Goal: Task Accomplishment & Management: Use online tool/utility

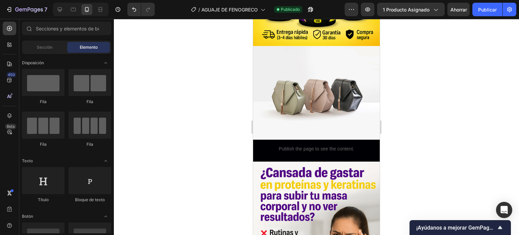
scroll to position [485, 0]
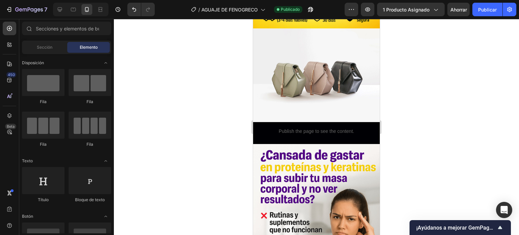
drag, startPoint x: 378, startPoint y: 90, endPoint x: 633, endPoint y: 95, distance: 254.7
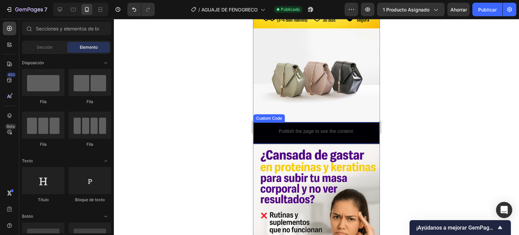
click at [273, 128] on p "Publish the page to see the content." at bounding box center [316, 131] width 126 height 7
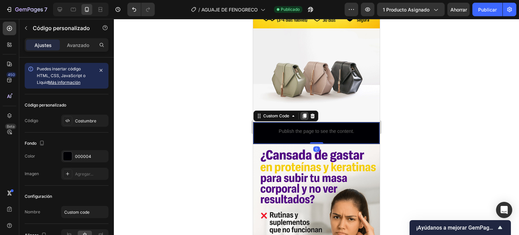
click at [305, 113] on icon at bounding box center [305, 115] width 4 height 5
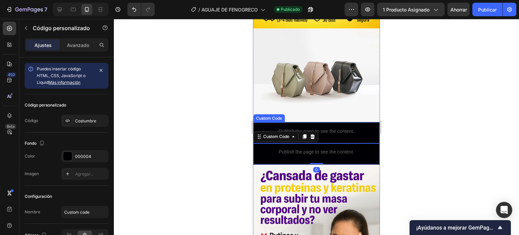
click at [331, 128] on p "Publish the page to see the content." at bounding box center [316, 131] width 126 height 7
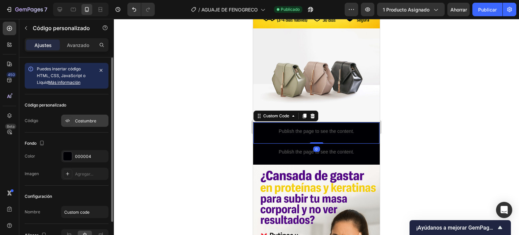
click at [88, 120] on font "Costumbre" at bounding box center [85, 120] width 21 height 5
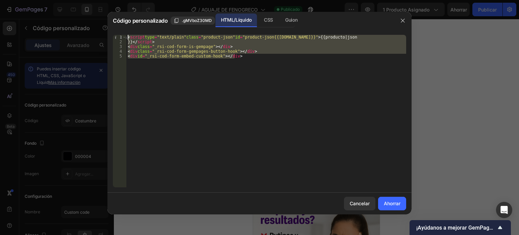
drag, startPoint x: 119, startPoint y: 37, endPoint x: 102, endPoint y: 34, distance: 17.6
click at [102, 34] on div "Código personalizado .gMVboZ30MD HTML/Líquido CSS Guion <div id="_rsi-cod-form-…" at bounding box center [259, 117] width 519 height 235
type textarea "<script type="text/plain" class="product-json" id="product-json{{[DOMAIN_NAME]}…"
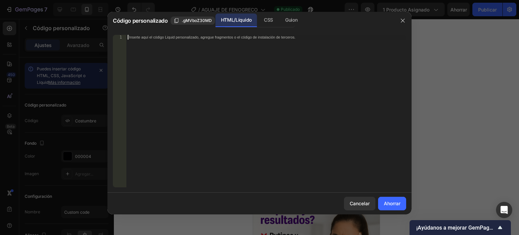
scroll to position [1512, 0]
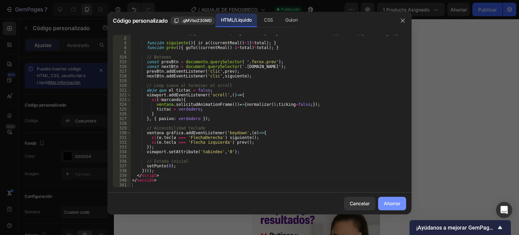
click at [389, 203] on font "Ahorrar" at bounding box center [392, 203] width 17 height 6
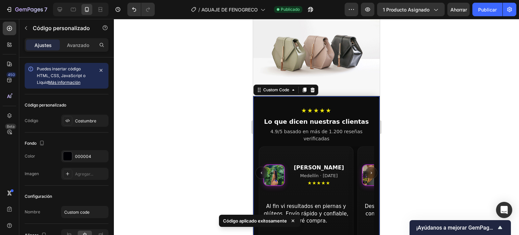
scroll to position [552, 0]
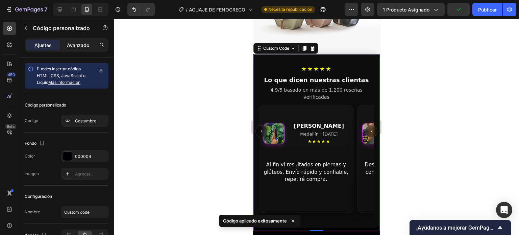
click at [79, 40] on div "Avanzado" at bounding box center [78, 45] width 34 height 11
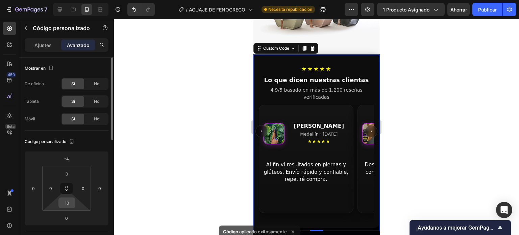
click at [70, 205] on input "10" at bounding box center [67, 203] width 14 height 10
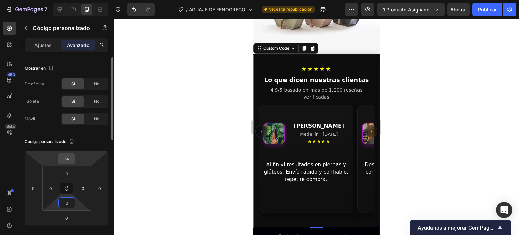
type input "0"
click at [72, 158] on input "-4" at bounding box center [67, 158] width 14 height 10
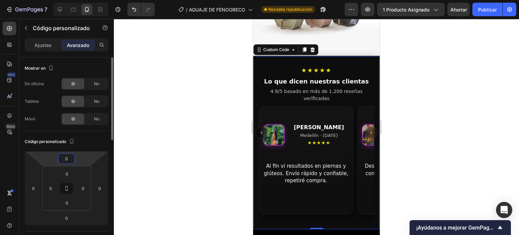
type input "0"
click at [97, 147] on div "Código personalizado 0 0 0 0 0 0 0 0" at bounding box center [67, 181] width 84 height 100
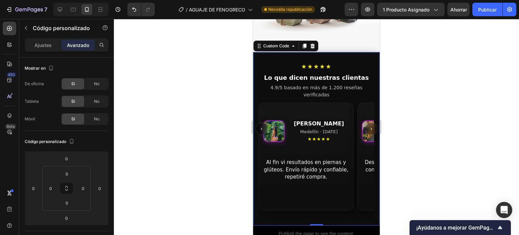
scroll to position [518, 0]
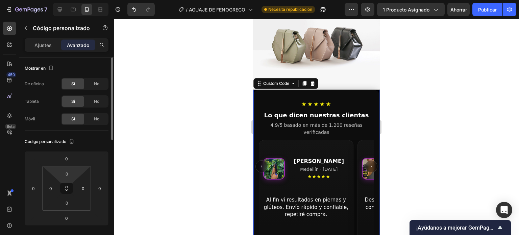
drag, startPoint x: 74, startPoint y: 176, endPoint x: 75, endPoint y: 170, distance: 6.3
click at [75, 170] on div "0 0 0 0" at bounding box center [66, 188] width 49 height 45
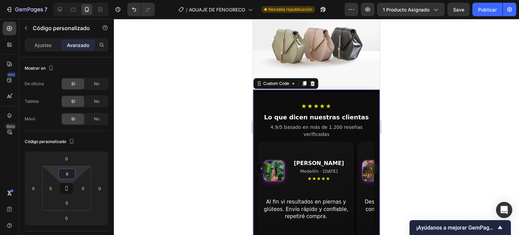
type input "0"
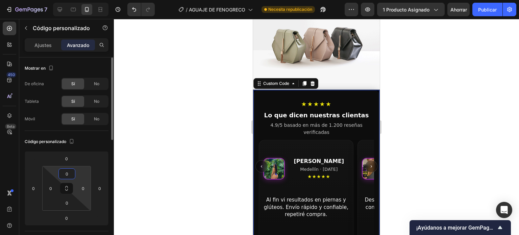
drag, startPoint x: 77, startPoint y: 171, endPoint x: 77, endPoint y: 180, distance: 8.4
click at [77, 0] on html "7 / AGUAJE DE FENOGRECO Necesita republicación Avance 1 producto asignado Ahorr…" at bounding box center [259, 0] width 519 height 0
click at [485, 9] on font "Publicar" at bounding box center [487, 10] width 19 height 6
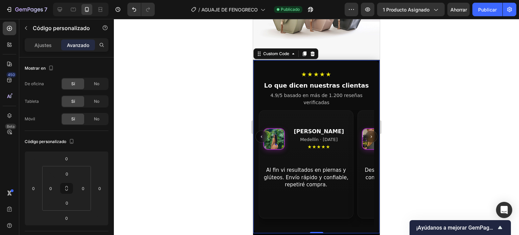
scroll to position [586, 0]
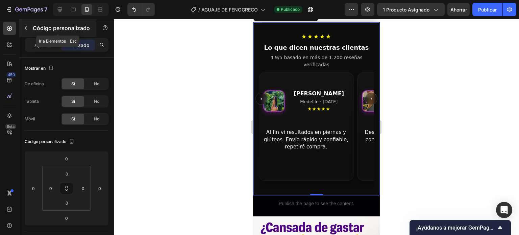
click at [25, 31] on button "button" at bounding box center [26, 28] width 11 height 11
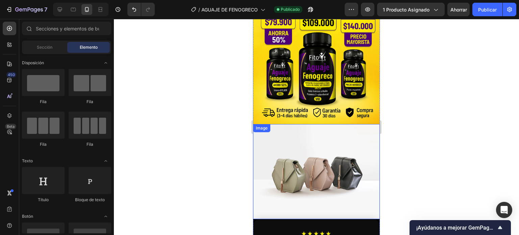
scroll to position [383, 0]
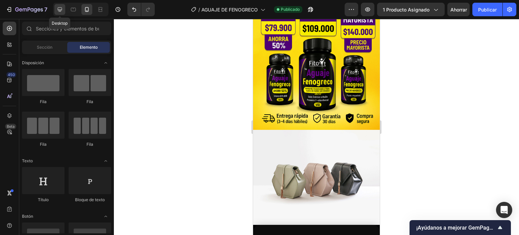
click at [64, 9] on div at bounding box center [59, 9] width 11 height 11
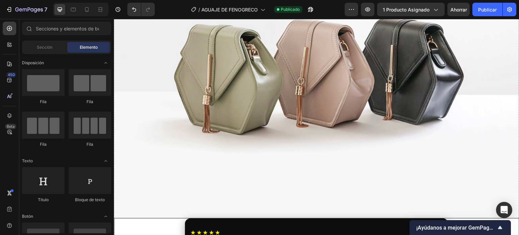
scroll to position [709, 0]
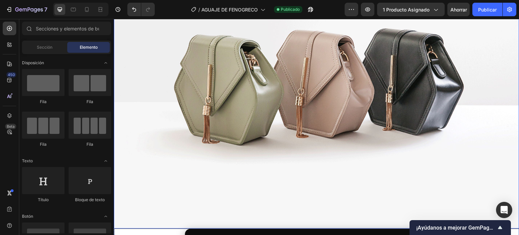
click at [294, 82] on img at bounding box center [316, 76] width 405 height 304
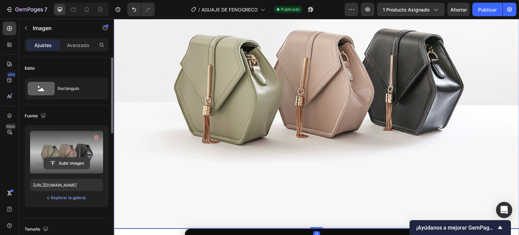
click at [95, 139] on icon "button" at bounding box center [96, 137] width 4 height 5
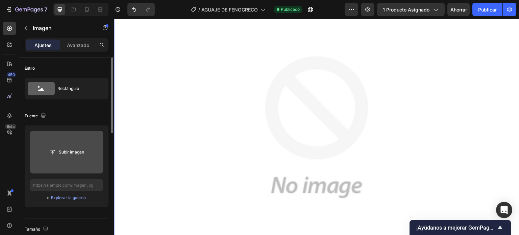
click at [65, 152] on input "file" at bounding box center [67, 151] width 46 height 11
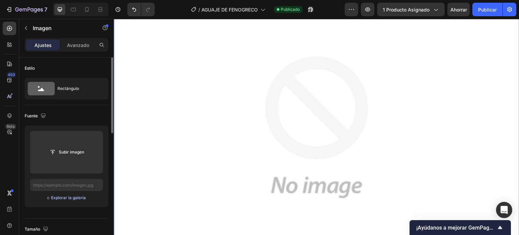
click at [71, 197] on font "Explorar la galería" at bounding box center [68, 197] width 35 height 5
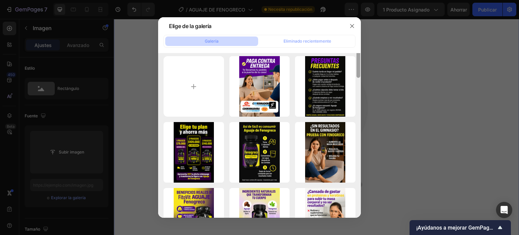
scroll to position [0, 0]
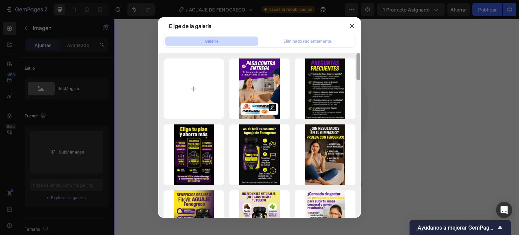
drag, startPoint x: 359, startPoint y: 171, endPoint x: 362, endPoint y: 58, distance: 112.2
click at [362, 58] on div "Elige de la galería Galería Eliminado recientemente Imagen ChatGPT [DATE]..1).w…" at bounding box center [259, 117] width 519 height 235
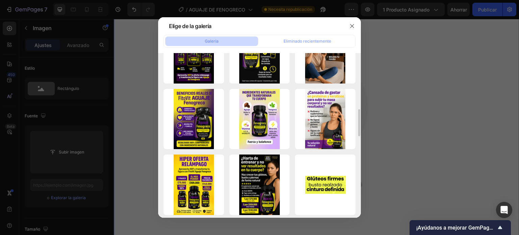
scroll to position [135, 0]
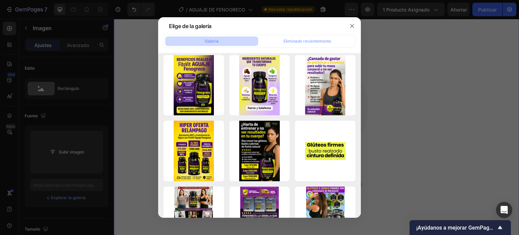
click at [70, 187] on div at bounding box center [259, 117] width 519 height 235
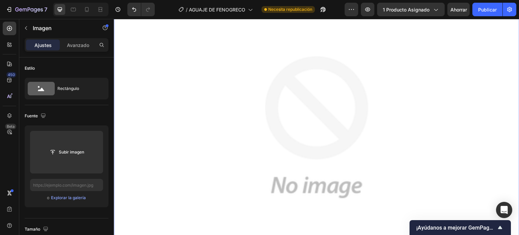
drag, startPoint x: 175, startPoint y: 138, endPoint x: 180, endPoint y: 182, distance: 44.6
click at [175, 138] on img at bounding box center [316, 126] width 405 height 405
click at [66, 180] on input "text" at bounding box center [66, 185] width 73 height 12
paste input "[URL][DOMAIN_NAME]"
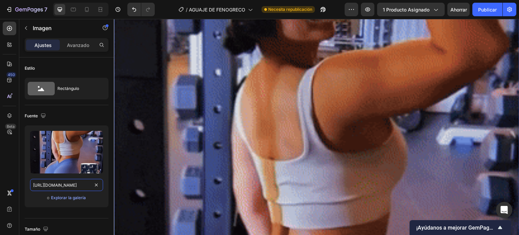
scroll to position [743, 0]
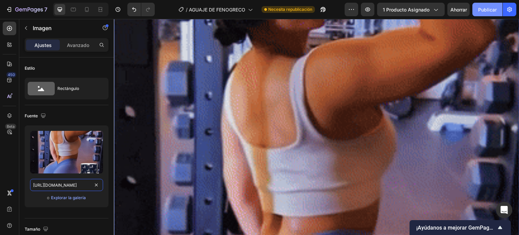
type input "[URL][DOMAIN_NAME]"
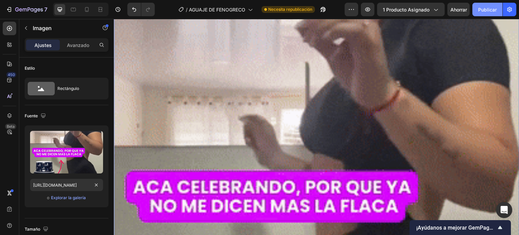
click at [480, 9] on font "Publicar" at bounding box center [487, 10] width 19 height 6
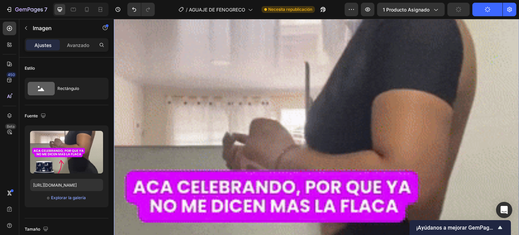
scroll to position [0, 0]
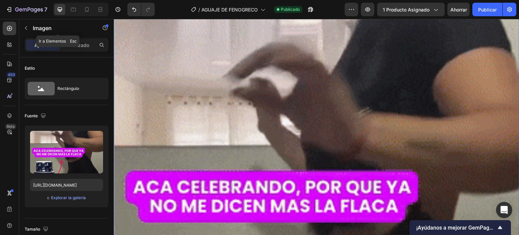
drag, startPoint x: 25, startPoint y: 28, endPoint x: 55, endPoint y: 40, distance: 32.7
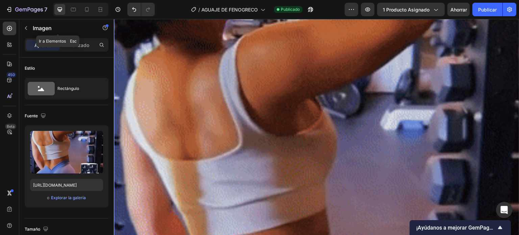
click at [25, 28] on icon "button" at bounding box center [25, 27] width 5 height 5
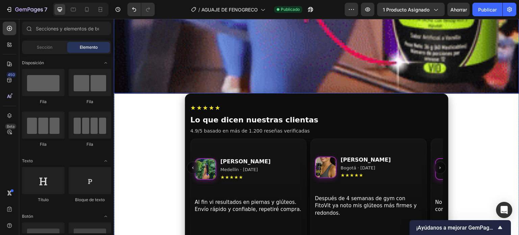
scroll to position [1182, 0]
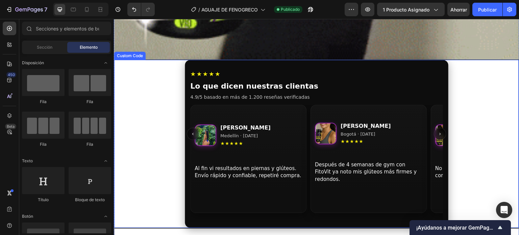
click at [298, 70] on div "★★★★★" at bounding box center [316, 73] width 253 height 9
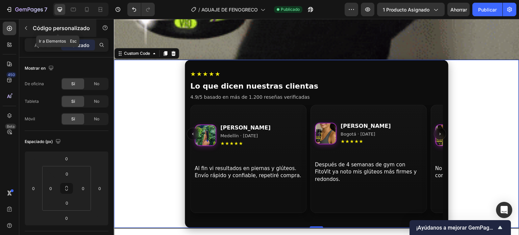
click at [28, 30] on icon "button" at bounding box center [25, 27] width 5 height 5
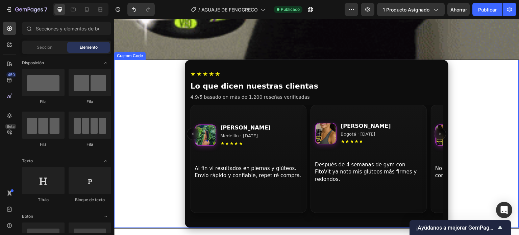
click at [255, 69] on div "★★★★★" at bounding box center [316, 73] width 253 height 9
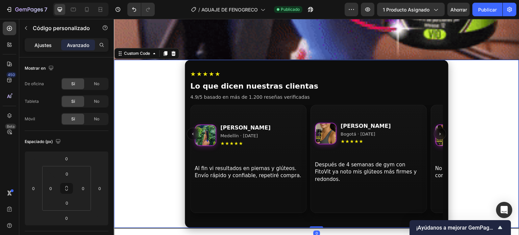
click at [42, 49] on div "Ajustes" at bounding box center [43, 45] width 34 height 11
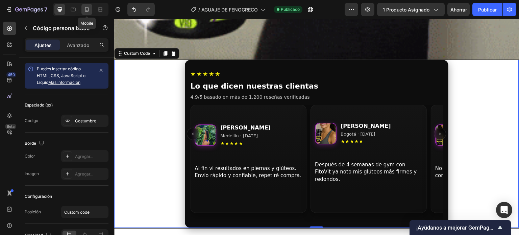
click at [91, 7] on div at bounding box center [86, 9] width 11 height 11
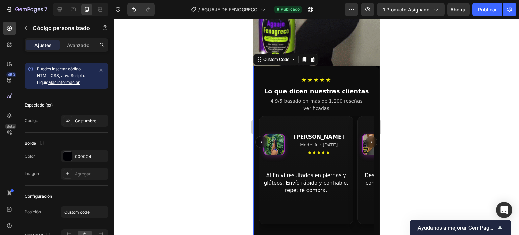
scroll to position [637, 0]
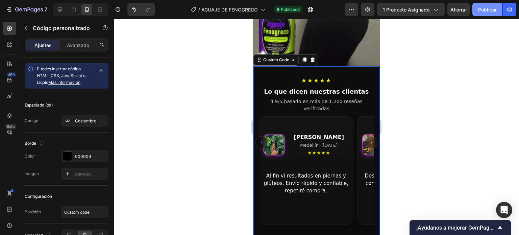
click at [484, 9] on font "Publicar" at bounding box center [487, 10] width 19 height 6
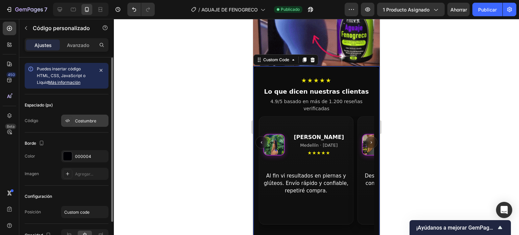
click at [84, 122] on font "Costumbre" at bounding box center [85, 120] width 21 height 5
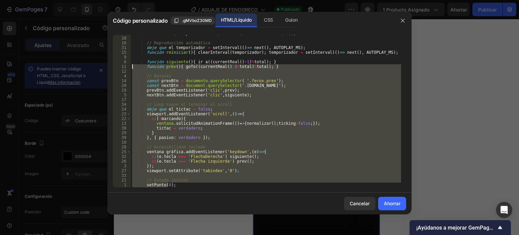
scroll to position [1493, 0]
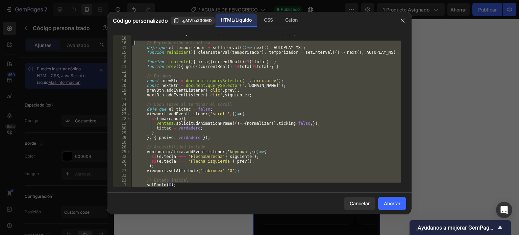
drag, startPoint x: 128, startPoint y: 50, endPoint x: 135, endPoint y: 41, distance: 11.6
click at [135, 41] on div "Matriz . from ( [GEOGRAPHIC_DATA] . children ) . forEach ( el => io . observe (…" at bounding box center [266, 112] width 270 height 162
type textarea "// Autoplay let timer = setInterval(()=> next(), AUTOPLAY_MS);"
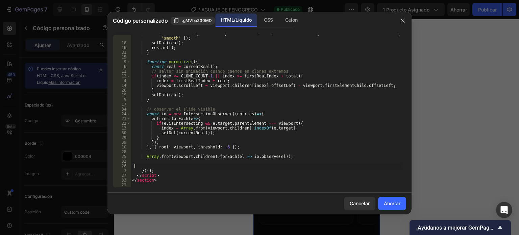
scroll to position [1370, 0]
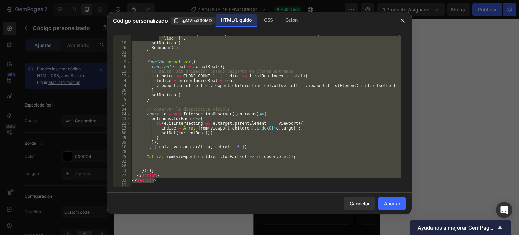
drag, startPoint x: 172, startPoint y: 176, endPoint x: 139, endPoint y: 33, distance: 146.6
click at [139, 33] on div "7 18 16 31 15 9 6 11 12 4 14 20 19 5 17 34 24 23 22 13 30 29 39 10 28 25 32 26 …" at bounding box center [259, 110] width 304 height 163
type textarea "}"
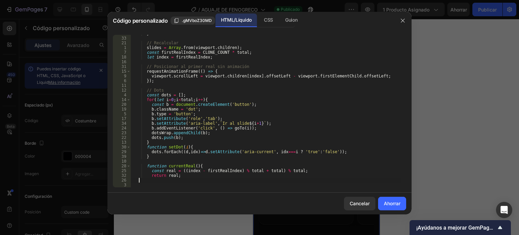
scroll to position [1205, 0]
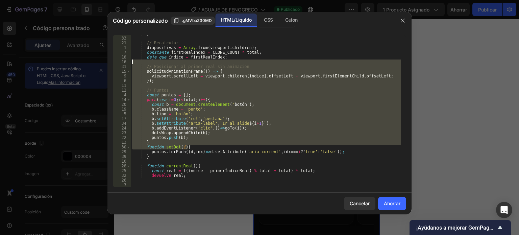
drag, startPoint x: 206, startPoint y: 140, endPoint x: 163, endPoint y: 52, distance: 97.7
click at [163, 52] on div "} // Recalcular diapositivas = Array . from ( [GEOGRAPHIC_DATA] . children ) ; …" at bounding box center [266, 112] width 270 height 162
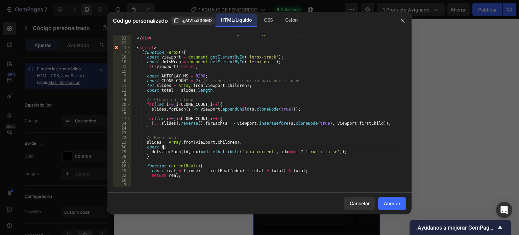
scroll to position [1110, 0]
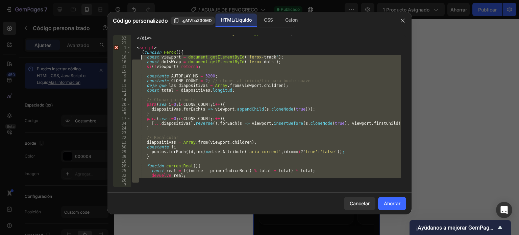
drag, startPoint x: 156, startPoint y: 139, endPoint x: 143, endPoint y: 52, distance: 87.9
click at [143, 52] on div "< button class = "btn next" aria-label = "Siguiente" type = "button" > › </ but…" at bounding box center [266, 112] width 270 height 162
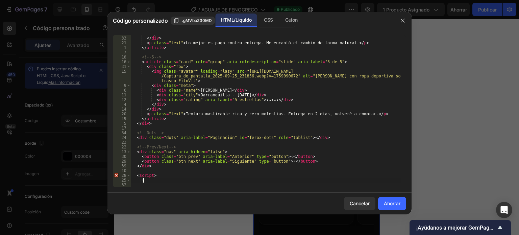
scroll to position [982, 0]
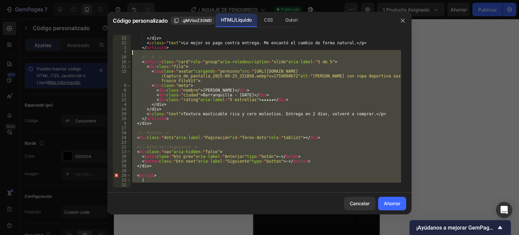
drag, startPoint x: 173, startPoint y: 182, endPoint x: 146, endPoint y: 54, distance: 131.0
click at [146, 54] on div "</div> ​ ​ </div> ​ ​ < p class = "text" > Lo mejor es pago contra entrega. Me …" at bounding box center [266, 112] width 270 height 162
type textarea "<!-- 5 -->"
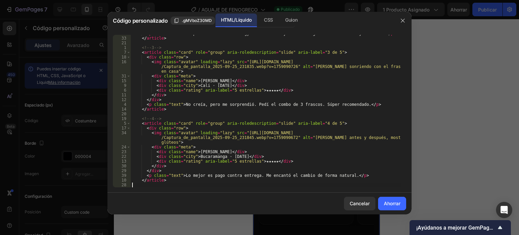
scroll to position [850, 0]
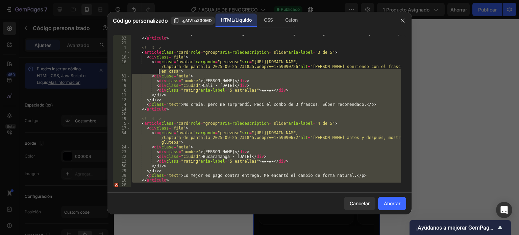
drag, startPoint x: 177, startPoint y: 183, endPoint x: 158, endPoint y: 50, distance: 134.4
click at [158, 50] on div "< p class = "text" > Después de 4 semanas de gimnasio con FitoVit ya noto mis g…" at bounding box center [266, 112] width 270 height 162
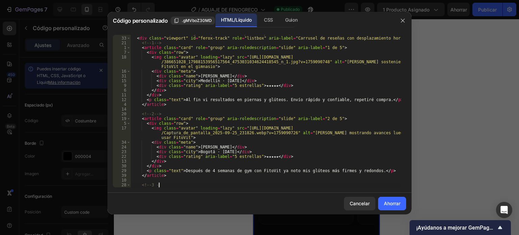
scroll to position [713, 0]
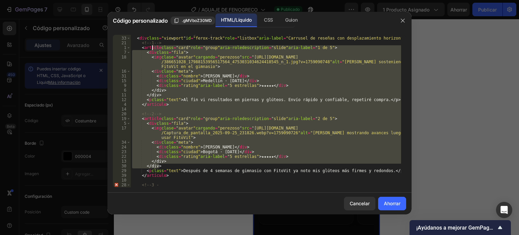
drag, startPoint x: 215, startPoint y: 166, endPoint x: 149, endPoint y: 42, distance: 140.2
click at [149, 42] on div "<!-- VIEWPORT (items originales; el JS clona para loop infinito) --> < div clas…" at bounding box center [266, 112] width 270 height 162
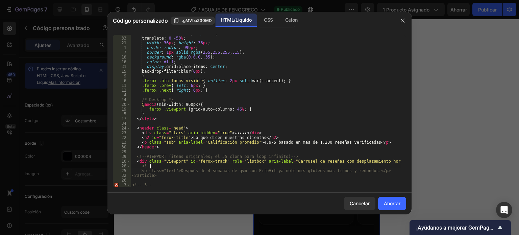
scroll to position [590, 0]
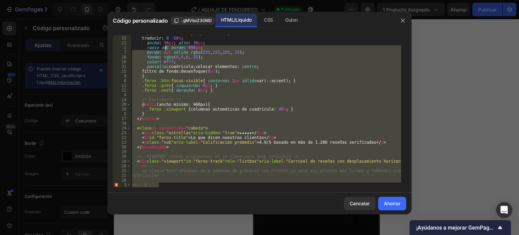
drag, startPoint x: 172, startPoint y: 127, endPoint x: 165, endPoint y: 46, distance: 82.0
click at [165, 46] on div "posición : absoluta ; superior : 44 % ; traducir : 0 -50 % ; ancho : 36 px ; al…" at bounding box center [266, 112] width 270 height 162
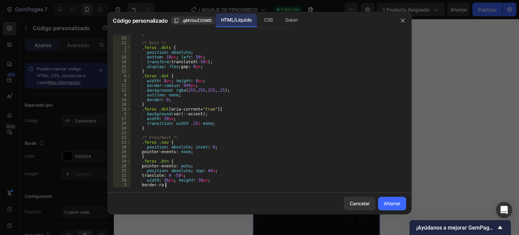
scroll to position [453, 0]
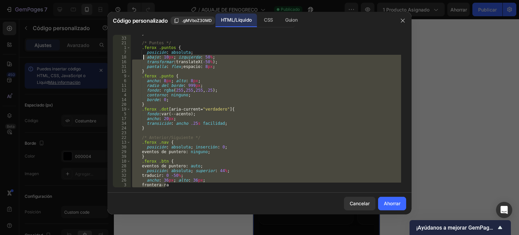
drag, startPoint x: 186, startPoint y: 184, endPoint x: 145, endPoint y: 26, distance: 163.2
click at [145, 26] on div "Código personalizado .gMVboZ30MD HTML/Líquido CSS Guion border-ra 27 33 21 1 7 …" at bounding box center [259, 113] width 304 height 202
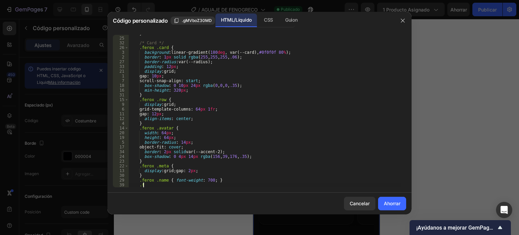
scroll to position [273, 0]
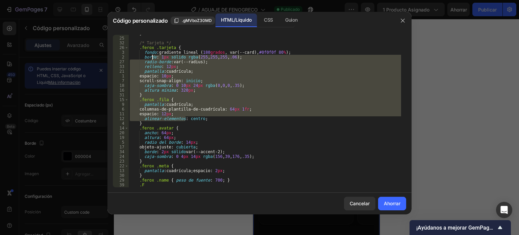
drag, startPoint x: 185, startPoint y: 117, endPoint x: 151, endPoint y: 53, distance: 71.9
click at [151, 53] on div "} /* Tarjeta */ .ferox .tarjeta { fondo : gradiente lineal ( 180 grados , var(-…" at bounding box center [264, 112] width 273 height 162
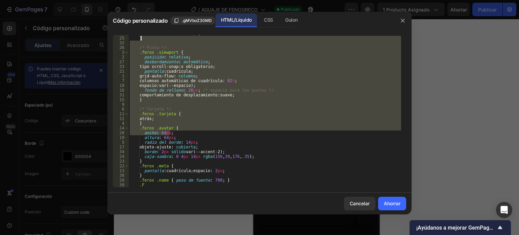
drag, startPoint x: 211, startPoint y: 128, endPoint x: 142, endPoint y: 36, distance: 114.7
click at [142, 36] on div "tamaño de fuente : 14 px ; } /* Pista */ .ferox .viewport { posición : relativa…" at bounding box center [264, 112] width 273 height 162
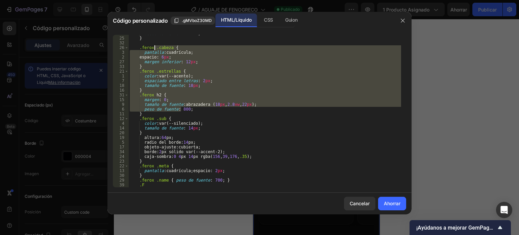
drag, startPoint x: 197, startPoint y: 104, endPoint x: 153, endPoint y: 43, distance: 75.4
click at [153, 43] on div "desbordamiento : oculto ; } .ferox .cabeza { pantalla : cuadrícula ; espacio : …" at bounding box center [264, 112] width 273 height 162
type textarea ".ferox .head {"
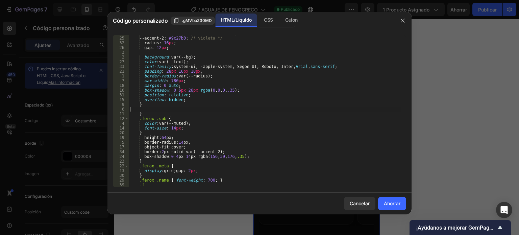
scroll to position [46, 0]
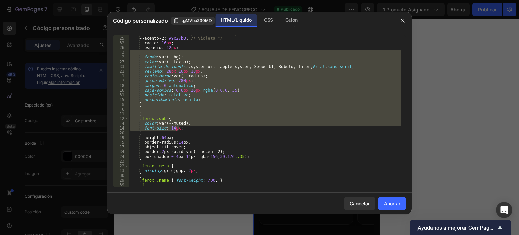
drag, startPoint x: 242, startPoint y: 130, endPoint x: 180, endPoint y: 54, distance: 97.4
click at [180, 54] on div "--acento : #f2e90b ; /* amarillo neón */ --acento-2 : #9c27b0 ; /* violeta */ -…" at bounding box center [264, 112] width 273 height 162
type textarea "background: var(--bg);"
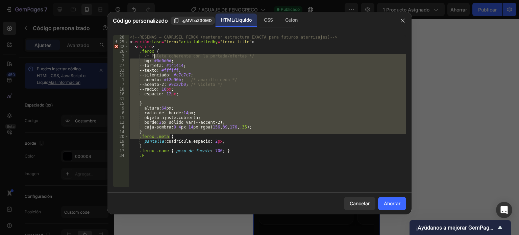
drag, startPoint x: 230, startPoint y: 136, endPoint x: 156, endPoint y: 44, distance: 117.3
click at [152, 40] on div "<!-- RESEÑAS – CARRUSEL FEROX (mantener estructura EXACTA para futuros aterriza…" at bounding box center [267, 116] width 278 height 162
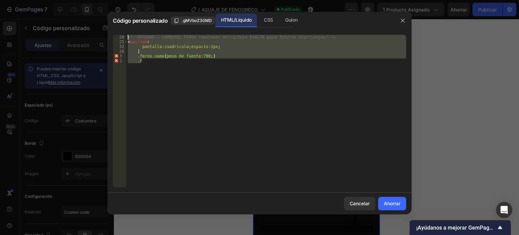
drag, startPoint x: 132, startPoint y: 51, endPoint x: 113, endPoint y: 33, distance: 25.3
click at [112, 31] on div "<section c 28 25 32 26 3 2 <!-- RESEÑAS – CARRUSEL FEROX (mantener estructura E…" at bounding box center [259, 110] width 304 height 163
type textarea "<!-- RESEÑAS – CARRUSEL FEROX (mantener estructura EXACTA para futuras landings…"
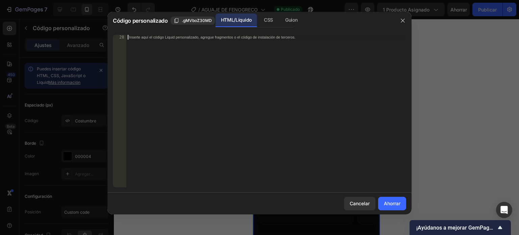
click at [160, 35] on font "Inserte aquí el código Liquid personalizado, agregue fragmentos o el código de …" at bounding box center [212, 37] width 166 height 4
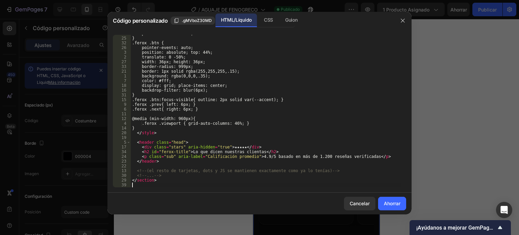
scroll to position [557, 0]
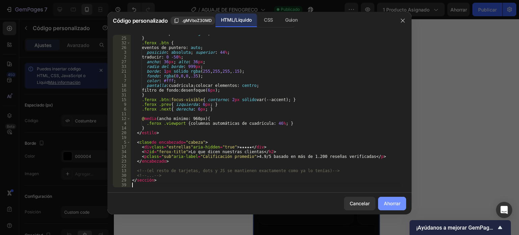
click at [399, 202] on font "Ahorrar" at bounding box center [392, 203] width 17 height 6
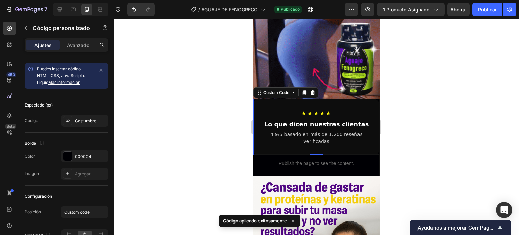
scroll to position [604, 0]
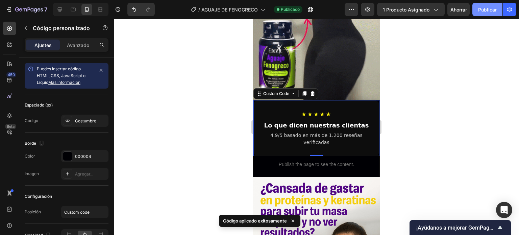
click at [484, 7] on font "Publicar" at bounding box center [487, 10] width 19 height 6
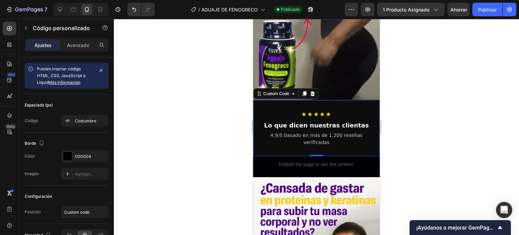
click at [300, 132] on p "4.9/5 basado en más de 1.200 reseñas verificadas" at bounding box center [316, 139] width 115 height 14
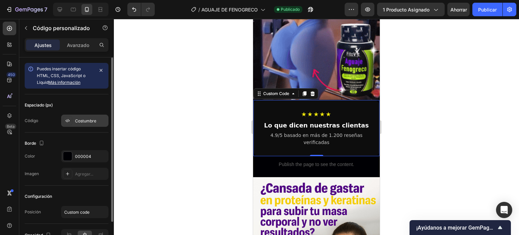
click at [74, 121] on div "Costumbre" at bounding box center [84, 121] width 47 height 12
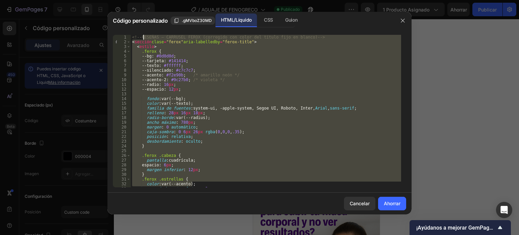
drag, startPoint x: 197, startPoint y: 182, endPoint x: 144, endPoint y: 39, distance: 152.6
click at [144, 39] on div "<!-- RESEÑAS – CARRUSEL FEROX (corregido con color del título fijo en blanco) -…" at bounding box center [266, 116] width 270 height 162
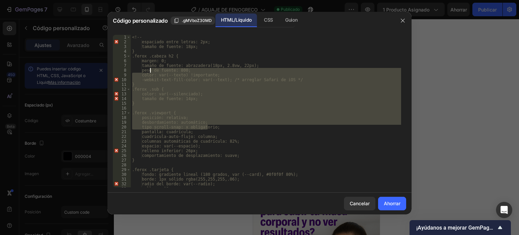
drag, startPoint x: 207, startPoint y: 129, endPoint x: 144, endPoint y: 55, distance: 98.0
click at [144, 55] on div "<!-- espaciado entre letras: 2px; tamaño de fuente: 18px; } .ferox .cabeza h2 {…" at bounding box center [266, 116] width 270 height 162
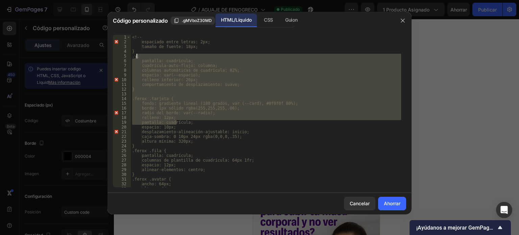
drag, startPoint x: 206, startPoint y: 122, endPoint x: 136, endPoint y: 48, distance: 102.0
click at [136, 48] on div "<!-- espaciado entre letras: 2px; tamaño de fuente: 18px; } .y; pantalla: cuadr…" at bounding box center [266, 116] width 270 height 162
type textarea "font-size: 18px; }"
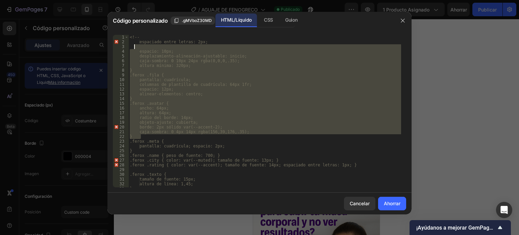
drag, startPoint x: 213, startPoint y: 136, endPoint x: 150, endPoint y: 45, distance: 110.9
click at [150, 45] on div "<!-- espaciado entre letras: 2px; espacio: 10px; desplazamiento-alineación-ajus…" at bounding box center [264, 116] width 273 height 162
type textarea "gap: 10px;"
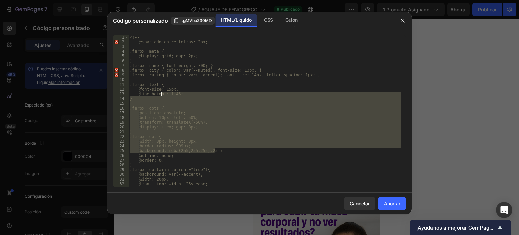
drag, startPoint x: 173, startPoint y: 114, endPoint x: 147, endPoint y: 57, distance: 62.3
click at [147, 57] on div "<!-- espaciado entre letras: 2px; .ferox .meta { display: grid; gap: 2px; } .fe…" at bounding box center [264, 116] width 273 height 162
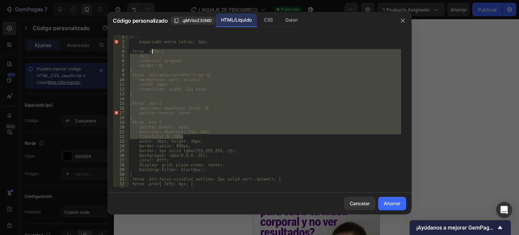
drag, startPoint x: 174, startPoint y: 108, endPoint x: 151, endPoint y: 52, distance: 60.6
click at [151, 52] on div "<!-- espaciado entre letras: 2px; .ferox .meta { di); contorno: ninguno; border…" at bounding box center [264, 116] width 273 height 162
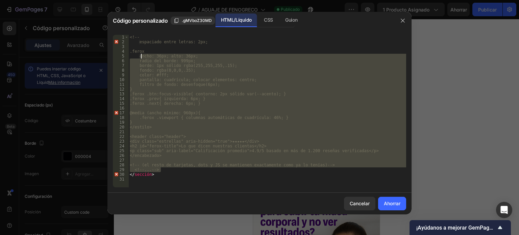
drag, startPoint x: 189, startPoint y: 168, endPoint x: 140, endPoint y: 43, distance: 133.9
click at [140, 43] on div "<!-- espaciado entre letras: 2px; .ferox ancho: 36px; alto: 36px; radio del bor…" at bounding box center [267, 116] width 278 height 162
type textarea "letter-spacing: 2px;"
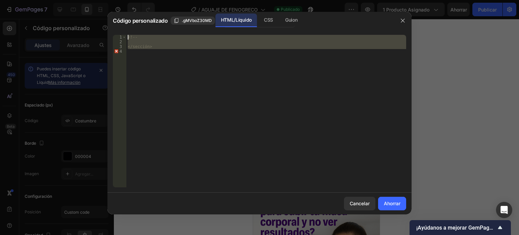
drag, startPoint x: 155, startPoint y: 49, endPoint x: 136, endPoint y: 33, distance: 24.9
click at [136, 33] on div "1 2 3 4 <!-- </sección> [DEMOGRAPHIC_DATA] XXXXXXXXXXXXXXXXXXXXXXXXXXXXXXXXXXXX…" at bounding box center [259, 110] width 304 height 163
type textarea "<!--"
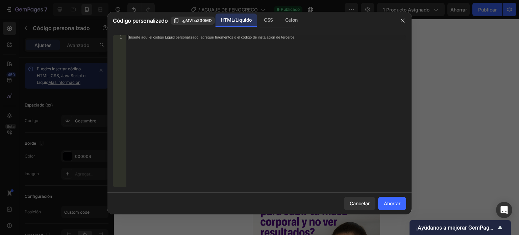
click at [163, 39] on font "Inserte aquí el código Liquid personalizado, agregue fragmentos o el código de …" at bounding box center [212, 37] width 166 height 4
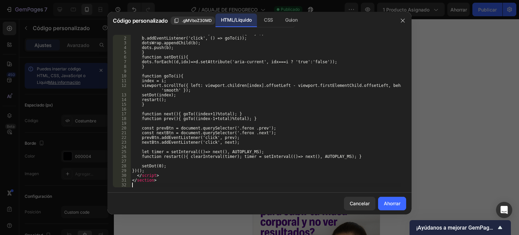
scroll to position [1158, 0]
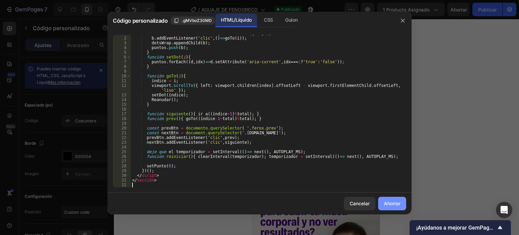
click at [390, 203] on font "Ahorrar" at bounding box center [392, 203] width 17 height 6
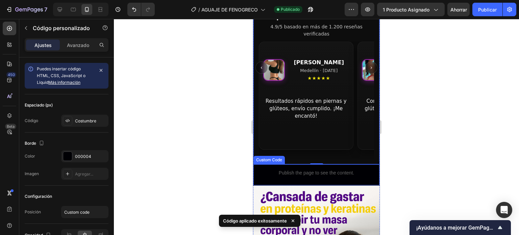
scroll to position [671, 0]
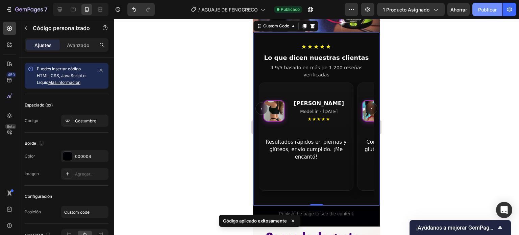
click at [492, 8] on font "Publicar" at bounding box center [487, 10] width 19 height 6
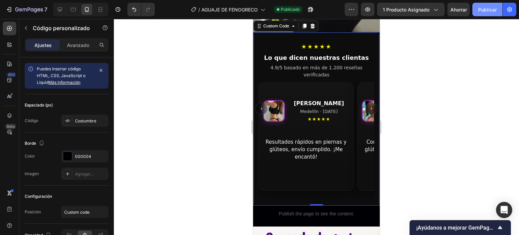
click at [492, 9] on font "Publicar" at bounding box center [487, 10] width 19 height 6
